Goal: Information Seeking & Learning: Learn about a topic

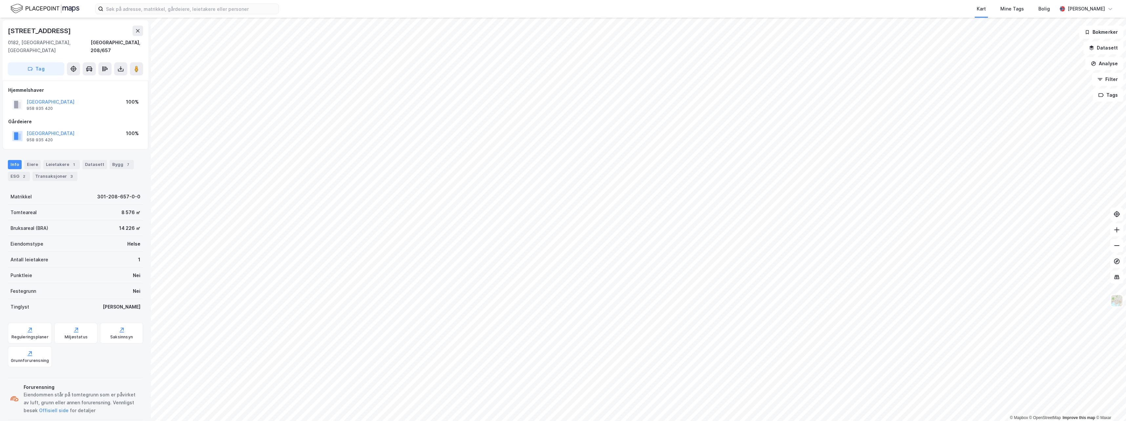
scroll to position [2, 0]
click at [30, 158] on div "Eiere" at bounding box center [32, 162] width 16 height 9
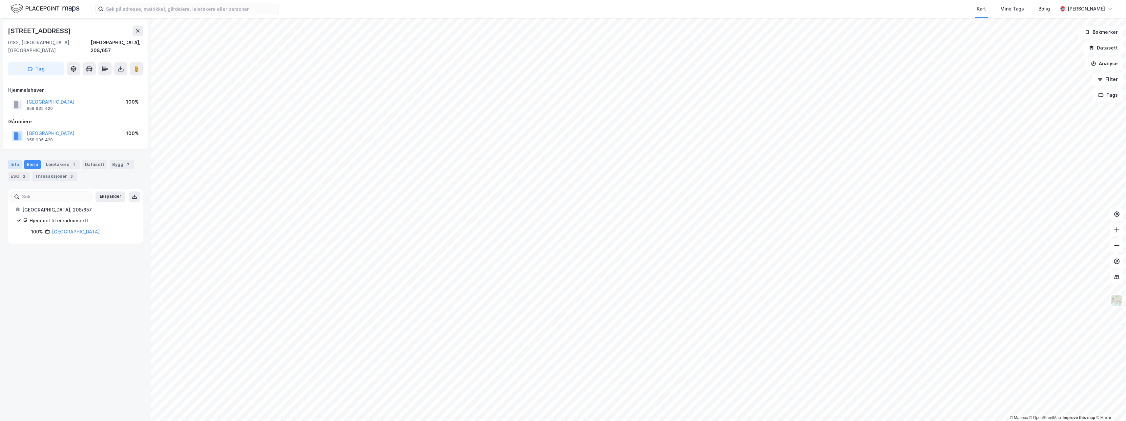
click at [18, 160] on div "Info" at bounding box center [15, 164] width 14 height 9
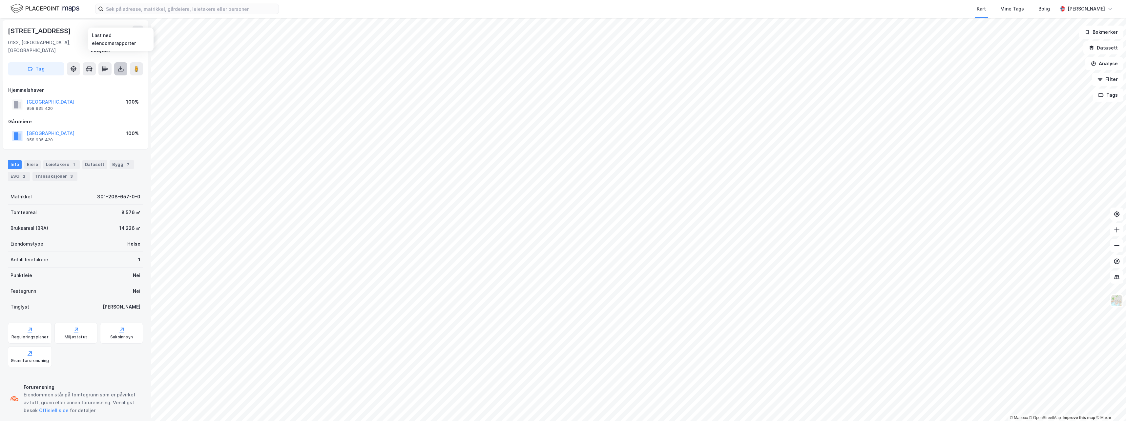
click at [119, 68] on icon at bounding box center [120, 69] width 3 height 2
click at [74, 191] on div "Matrikkel 301-208-657-0-0" at bounding box center [75, 195] width 135 height 16
drag, startPoint x: 10, startPoint y: 185, endPoint x: 104, endPoint y: 218, distance: 100.0
click at [104, 218] on div "Matrikkel 301-208-657-0-0 Tomteareal 8 576 ㎡ Bruksareal (BRA) 14 226 ㎡ Eiendoms…" at bounding box center [75, 250] width 135 height 126
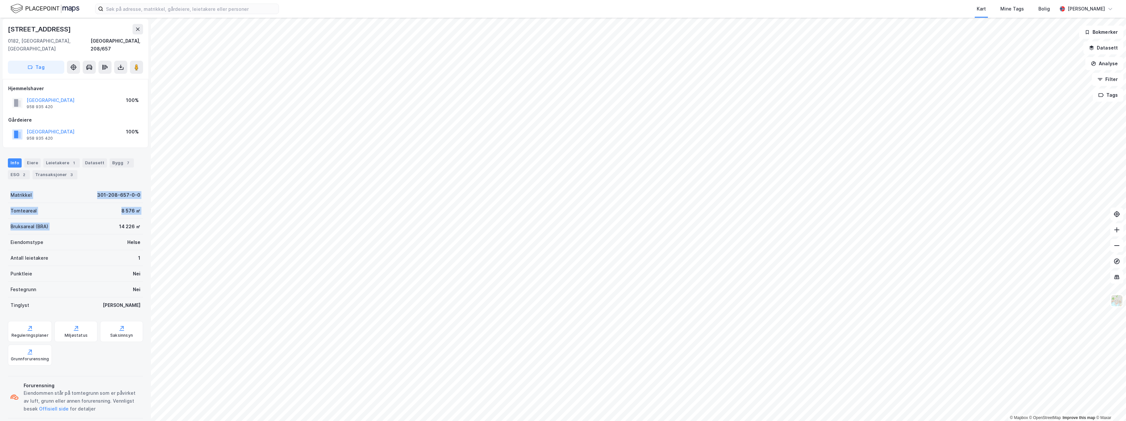
click at [102, 219] on div "Bruksareal (BRA) 14 226 ㎡" at bounding box center [75, 227] width 135 height 16
click at [124, 274] on div "Saksinnsyn" at bounding box center [121, 335] width 23 height 5
